Goal: Task Accomplishment & Management: Use online tool/utility

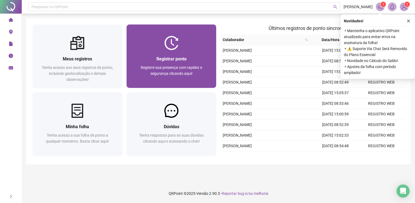
click at [136, 46] on div at bounding box center [172, 43] width 90 height 14
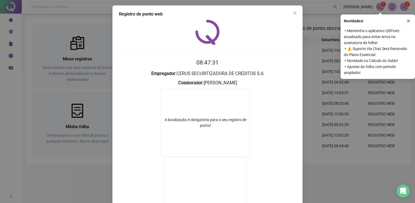
click at [216, 85] on h3 "Colaborador : [PERSON_NAME]" at bounding box center [207, 82] width 177 height 7
click at [291, 16] on button "Close" at bounding box center [295, 13] width 9 height 9
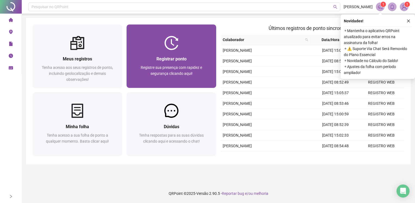
click at [180, 67] on span "Registre sua presença com rapidez e segurança clicando aqui!" at bounding box center [171, 70] width 61 height 10
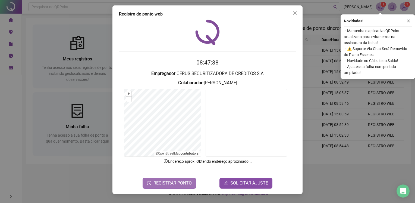
click at [180, 185] on span "REGISTRAR PONTO" at bounding box center [173, 183] width 38 height 7
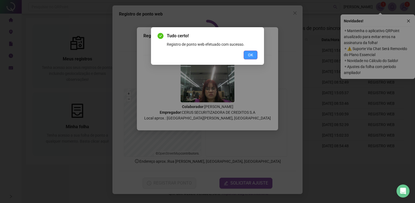
click at [255, 58] on button "OK" at bounding box center [251, 55] width 14 height 9
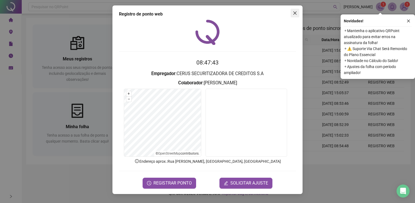
click at [297, 12] on icon "close" at bounding box center [295, 13] width 4 height 4
